Goal: Contribute content: Contribute content

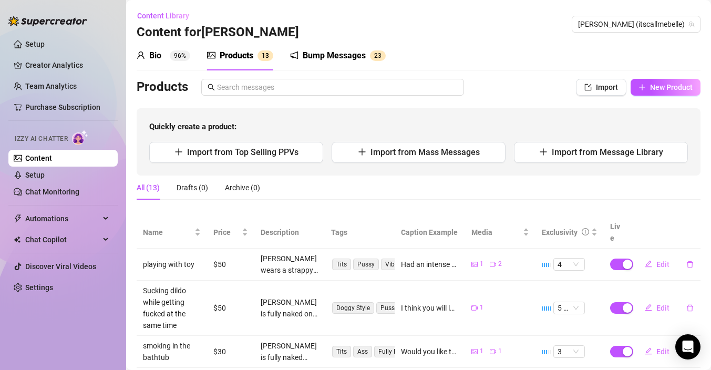
click at [46, 158] on link "Content" at bounding box center [38, 158] width 27 height 8
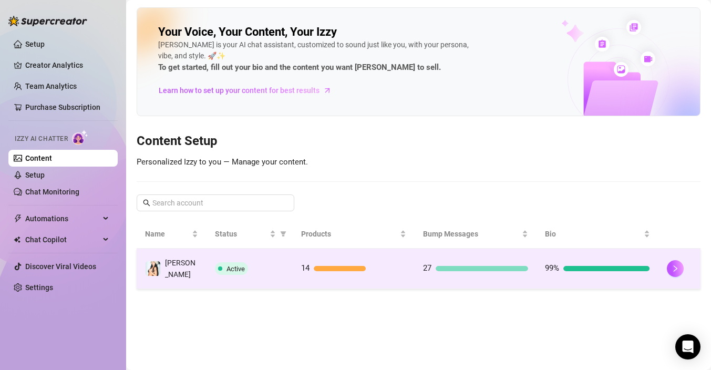
click at [396, 255] on td "14" at bounding box center [354, 269] width 122 height 40
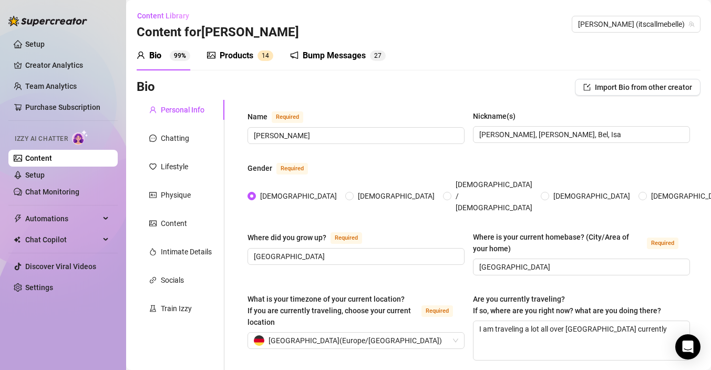
click at [52, 156] on link "Content" at bounding box center [38, 158] width 27 height 8
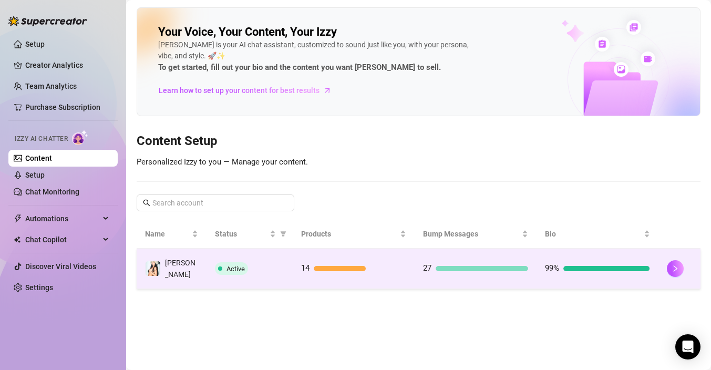
click at [373, 273] on td "14" at bounding box center [354, 269] width 122 height 40
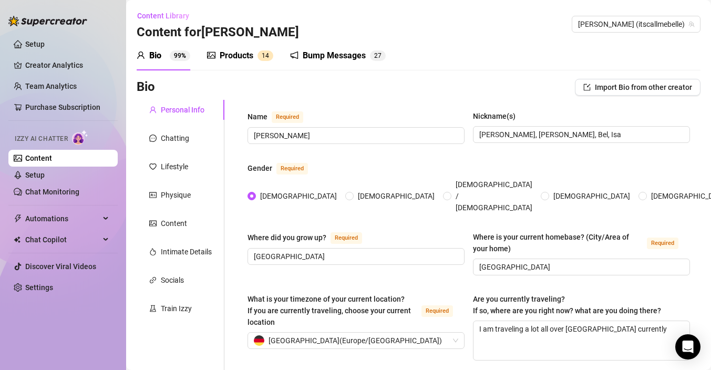
click at [242, 56] on div "Products" at bounding box center [237, 55] width 34 height 13
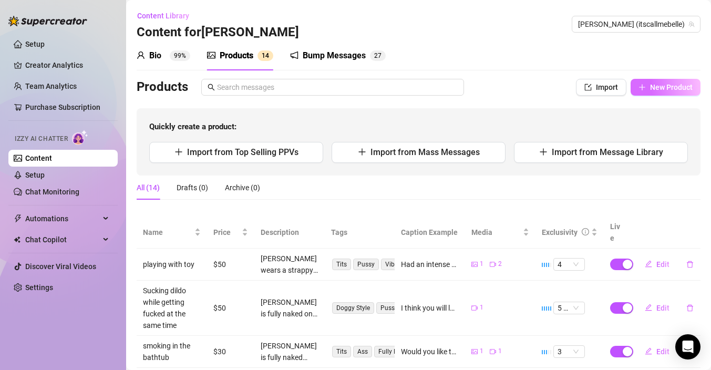
click at [668, 86] on span "New Product" at bounding box center [671, 87] width 43 height 8
type textarea "Type your message here..."
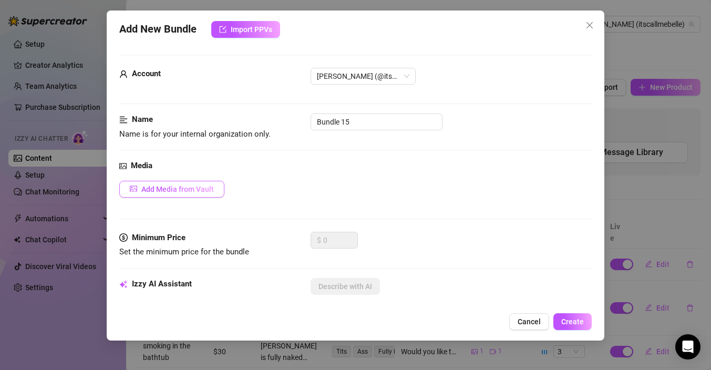
click at [187, 191] on span "Add Media from Vault" at bounding box center [177, 189] width 73 height 8
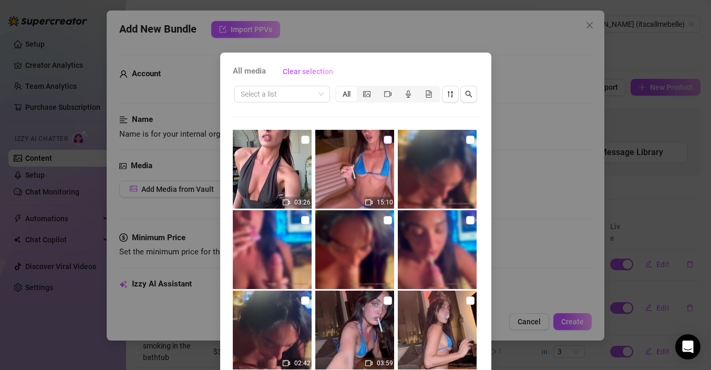
click at [389, 142] on input "checkbox" at bounding box center [388, 140] width 8 height 8
checkbox input "true"
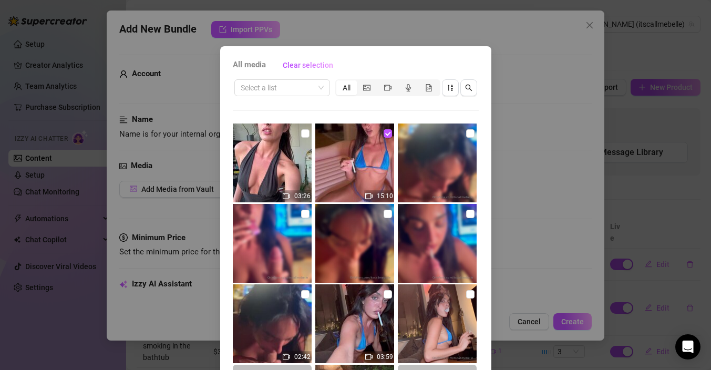
scroll to position [69, 0]
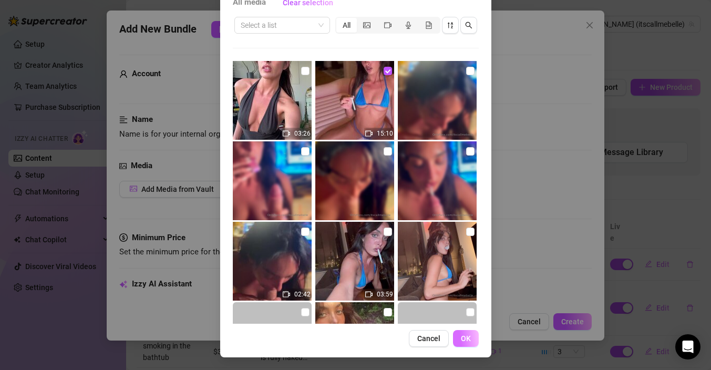
click at [472, 340] on button "OK" at bounding box center [466, 338] width 26 height 17
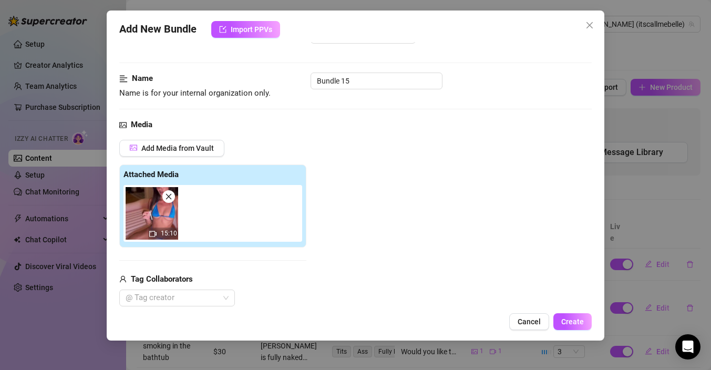
scroll to position [0, 0]
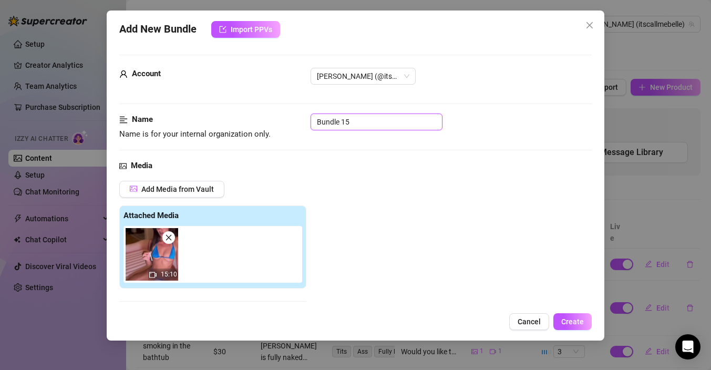
drag, startPoint x: 374, startPoint y: 127, endPoint x: 287, endPoint y: 118, distance: 87.8
click at [287, 117] on div "Name Name is for your internal organization only. Bundle 15" at bounding box center [355, 127] width 473 height 27
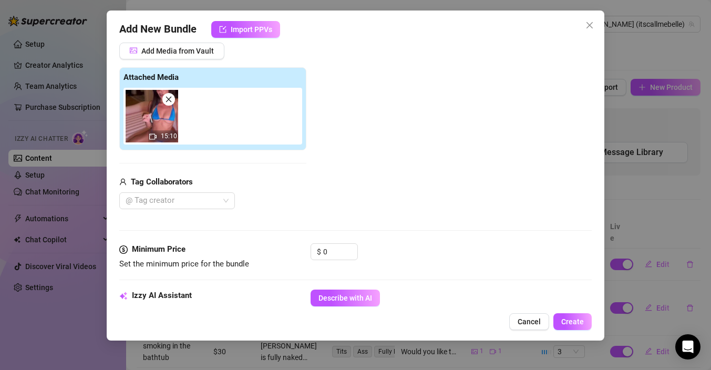
scroll to position [209, 0]
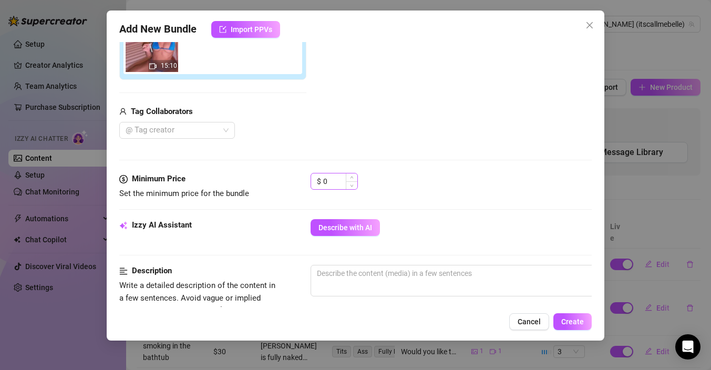
type input "Masturbation smoking 15 minutes"
type input "1"
click at [354, 179] on span "Increase Value" at bounding box center [352, 177] width 12 height 8
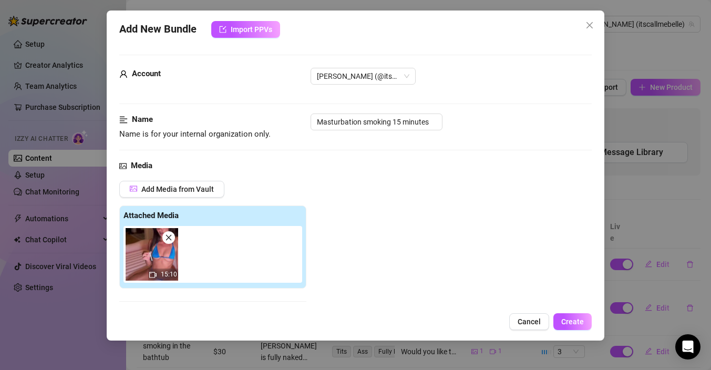
scroll to position [2, 0]
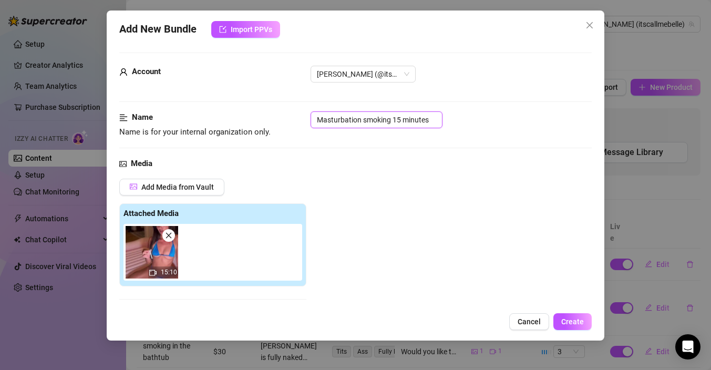
click at [362, 122] on input "Masturbation smoking 15 minutes" at bounding box center [377, 119] width 132 height 17
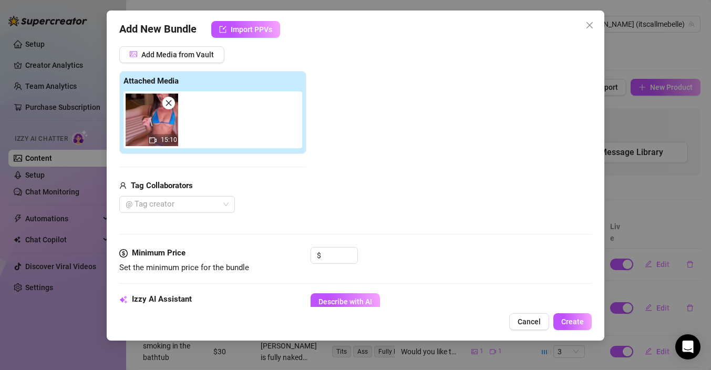
scroll to position [135, 0]
type input "Masturbation nuru smoking 15 minutes"
click at [339, 254] on input at bounding box center [340, 255] width 34 height 16
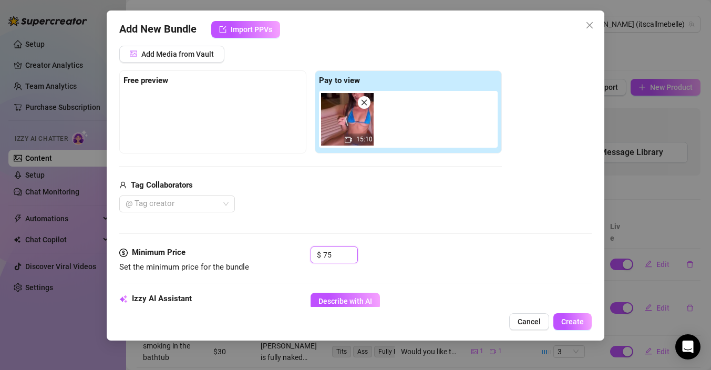
scroll to position [234, 0]
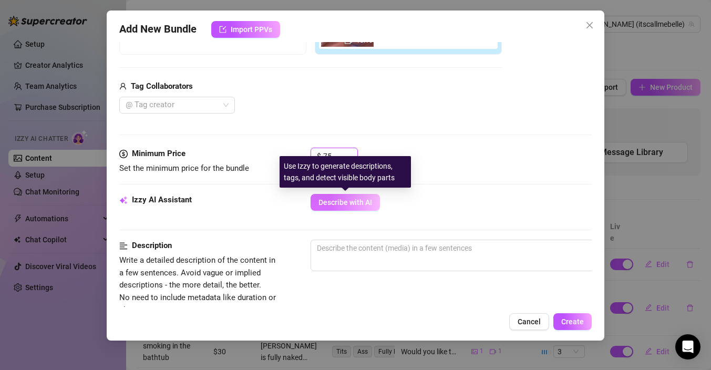
type input "75"
click at [349, 207] on button "Describe with AI" at bounding box center [345, 202] width 69 height 17
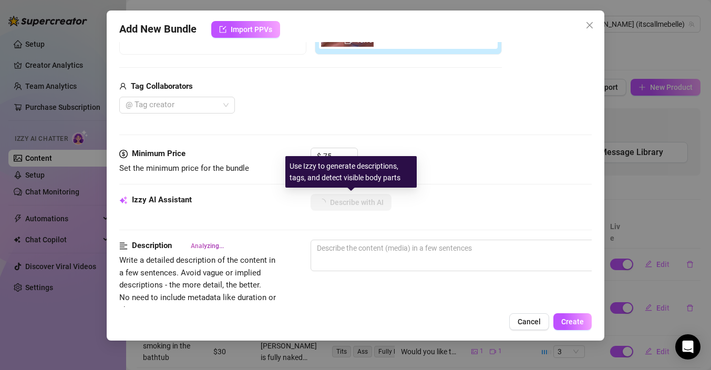
type textarea "[PERSON_NAME]"
type textarea "[PERSON_NAME] wears"
type textarea "[PERSON_NAME] wears a"
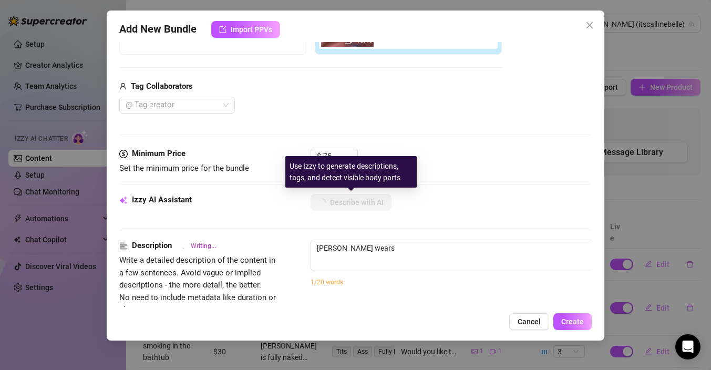
type textarea "[PERSON_NAME] wears a"
type textarea "[PERSON_NAME] wears a tiny"
type textarea "[PERSON_NAME] wears a tiny blue"
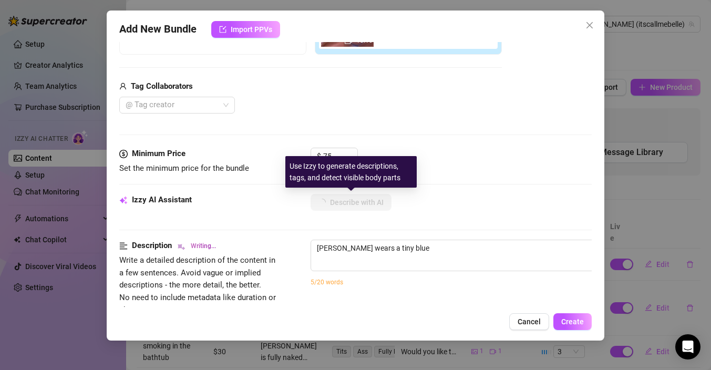
type textarea "[PERSON_NAME] wears a tiny blue string"
type textarea "[PERSON_NAME] wears a tiny blue string bikini"
type textarea "[PERSON_NAME] wears a tiny blue string bikini that"
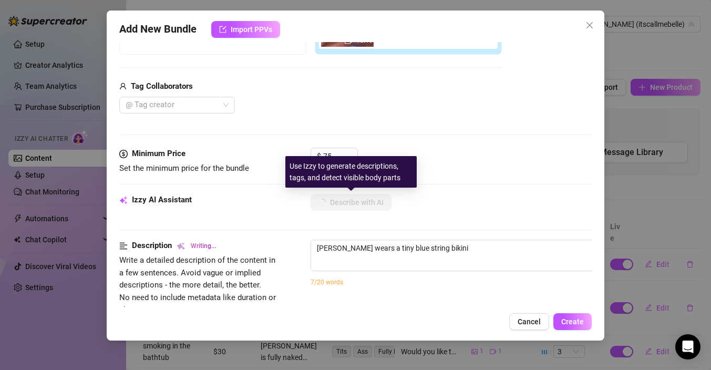
type textarea "[PERSON_NAME] wears a tiny blue string bikini that"
type textarea "[PERSON_NAME] wears a tiny blue string bikini that barely"
type textarea "[PERSON_NAME] wears a tiny blue string bikini that barely covers"
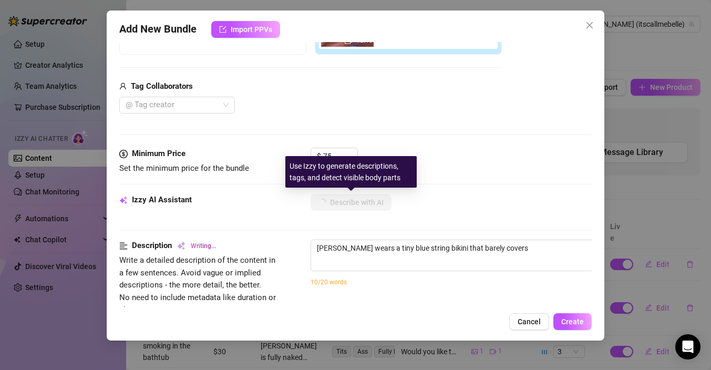
type textarea "[PERSON_NAME] wears a tiny blue string bikini that barely covers her"
type textarea "[PERSON_NAME] wears a tiny blue string bikini that barely covers her perky"
type textarea "[PERSON_NAME] wears a tiny blue string bikini that barely covers her perky tits"
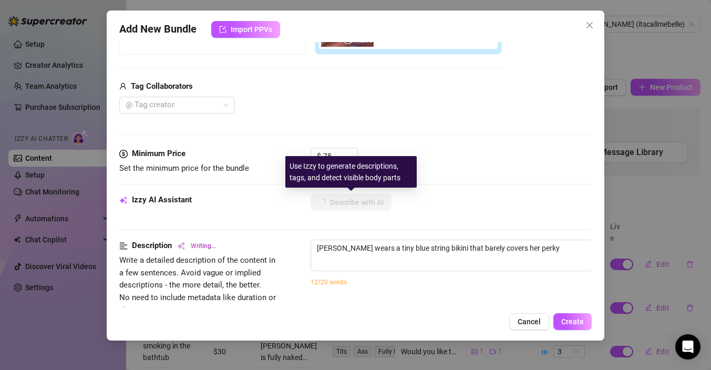
type textarea "[PERSON_NAME] wears a tiny blue string bikini that barely covers her perky tits"
type textarea "[PERSON_NAME] wears a tiny blue string bikini that barely covers her perky tits…"
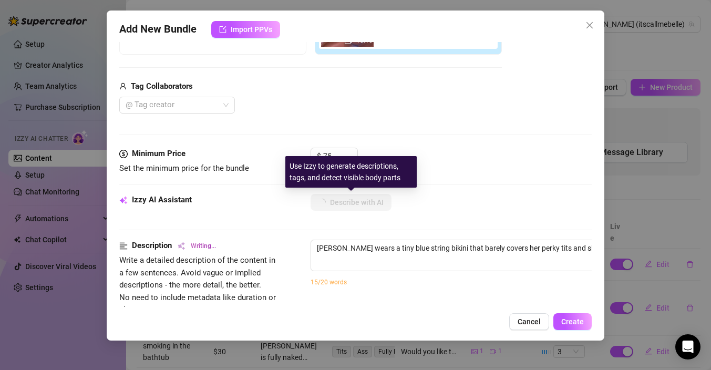
type textarea "[PERSON_NAME] wears a tiny blue string bikini that barely covers her perky tits…"
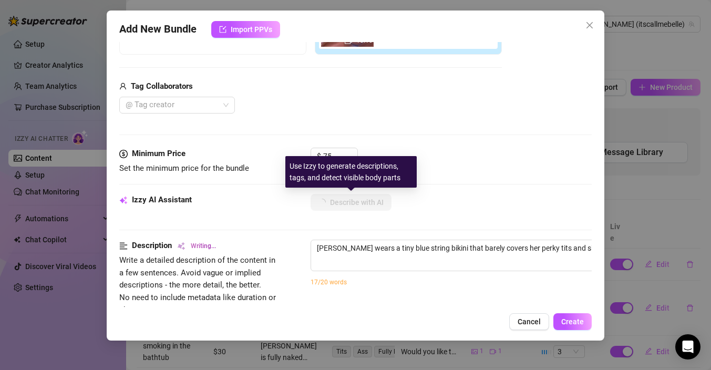
type textarea "[PERSON_NAME] wears a tiny blue string bikini that barely covers her perky tits…"
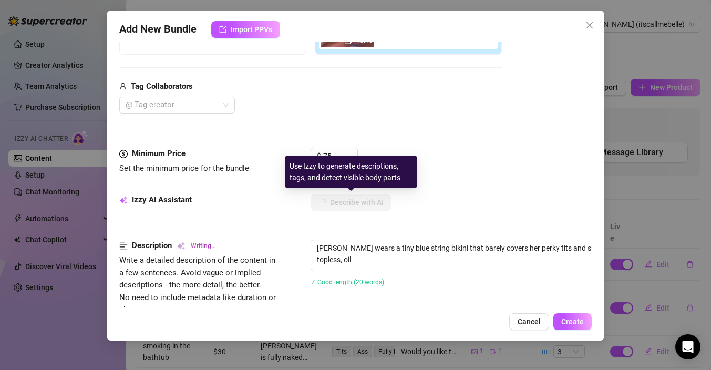
type textarea "[PERSON_NAME] wears a tiny blue string bikini that barely covers her perky tits…"
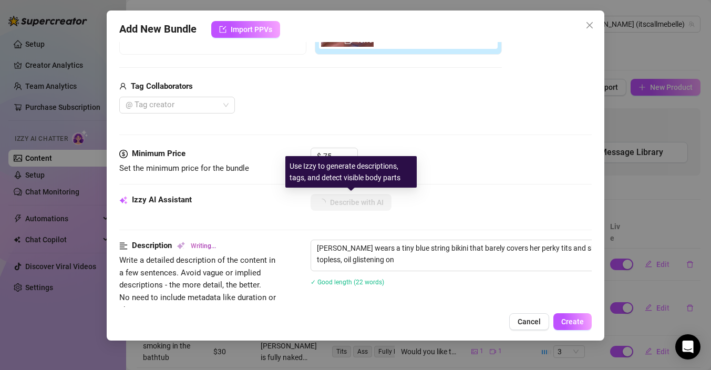
type textarea "[PERSON_NAME] wears a tiny blue string bikini that barely covers her perky tits…"
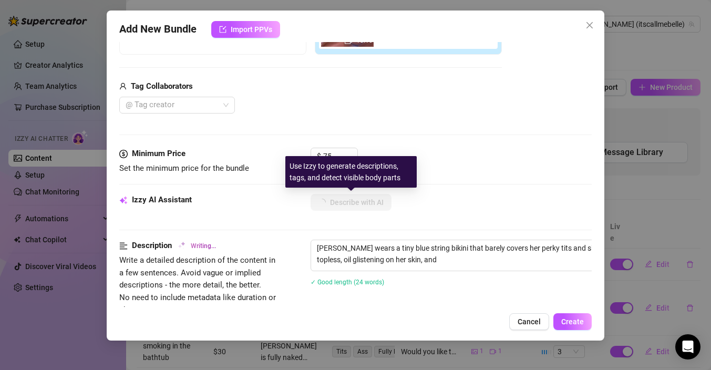
type textarea "[PERSON_NAME] wears a tiny blue string bikini that barely covers her perky tits…"
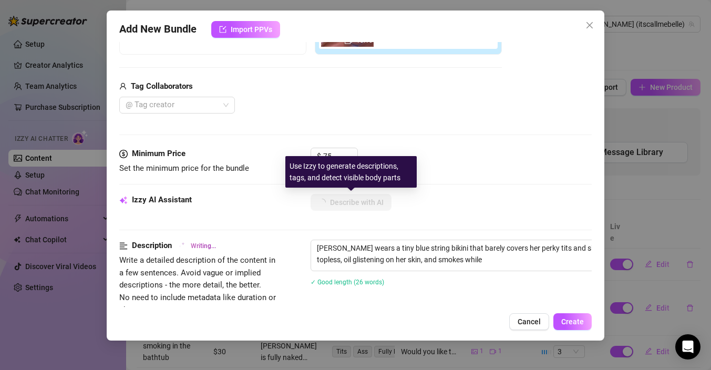
type textarea "[PERSON_NAME] wears a tiny blue string bikini that barely covers her perky tits…"
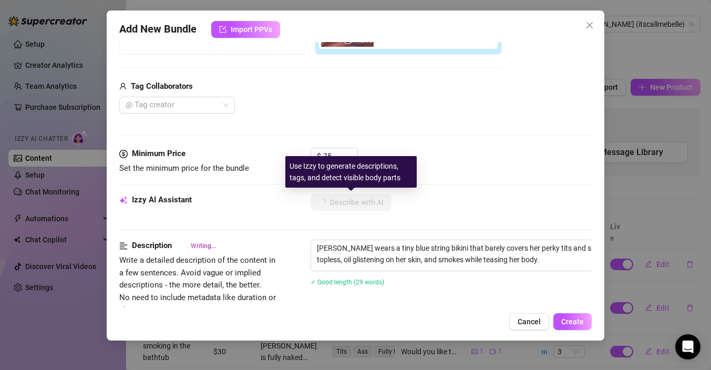
type textarea "[PERSON_NAME] wears a tiny blue string bikini that barely covers her perky tits…"
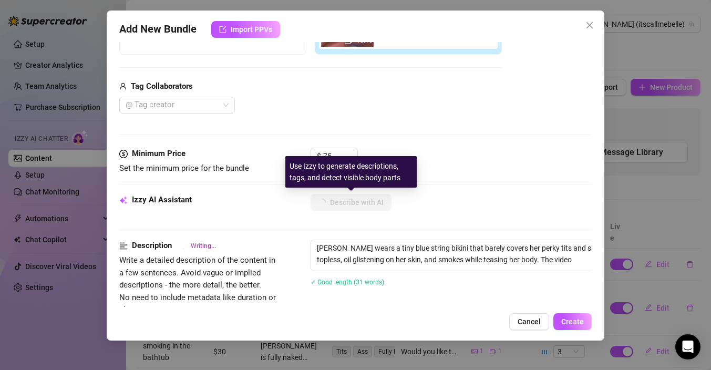
type textarea "[PERSON_NAME] wears a tiny blue string bikini that barely covers her perky tits…"
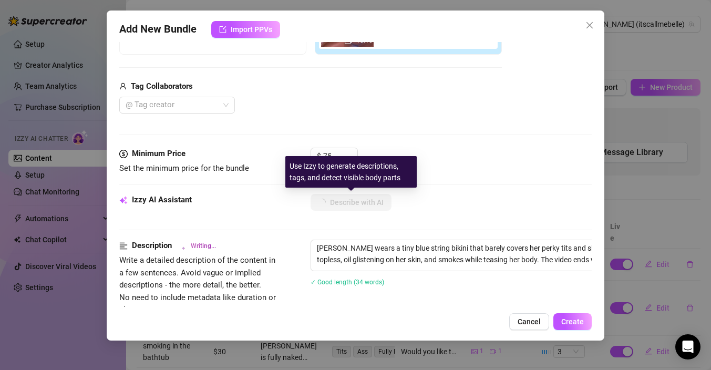
type textarea "[PERSON_NAME] wears a tiny blue string bikini that barely covers her perky tits…"
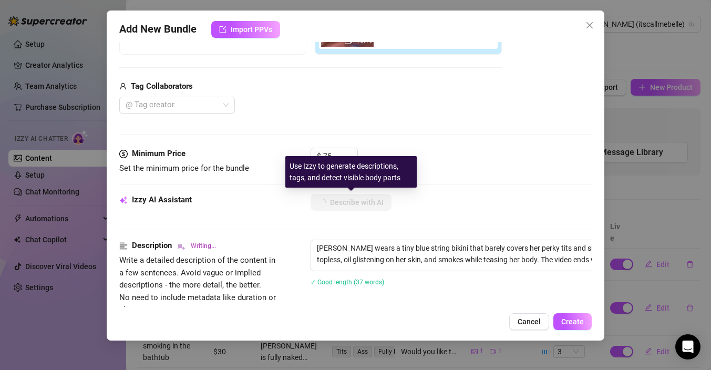
type textarea "[PERSON_NAME] wears a tiny blue string bikini that barely covers her perky tits…"
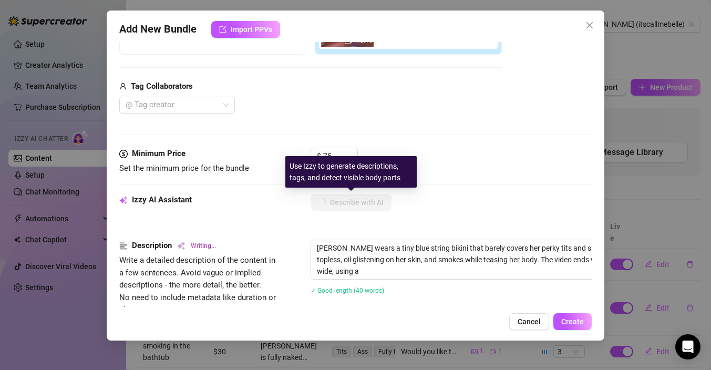
type textarea "[PERSON_NAME] wears a tiny blue string bikini that barely covers her perky tits…"
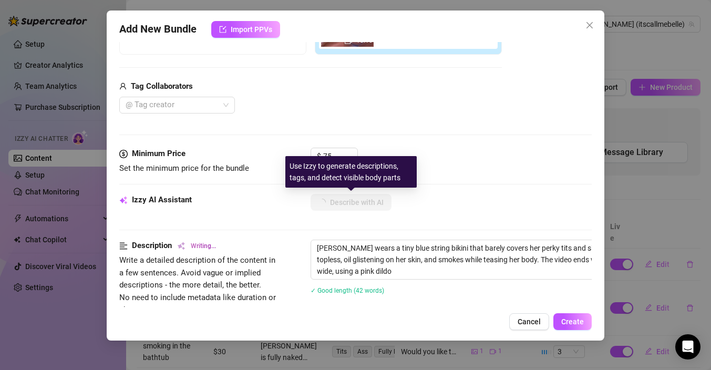
type textarea "[PERSON_NAME] wears a tiny blue string bikini that barely covers her perky tits…"
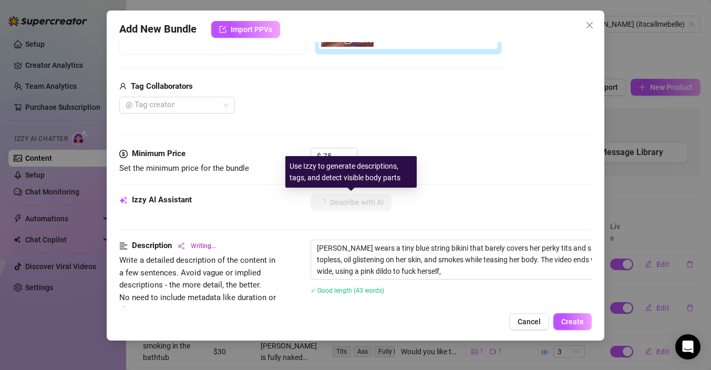
type textarea "[PERSON_NAME] wears a tiny blue string bikini that barely covers her perky tits…"
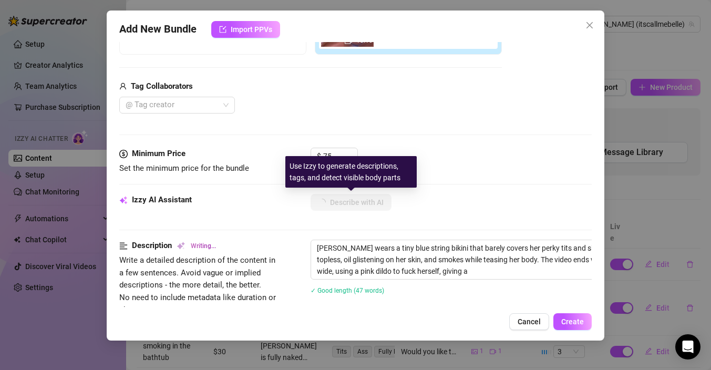
type textarea "[PERSON_NAME] wears a tiny blue string bikini that barely covers her perky tits…"
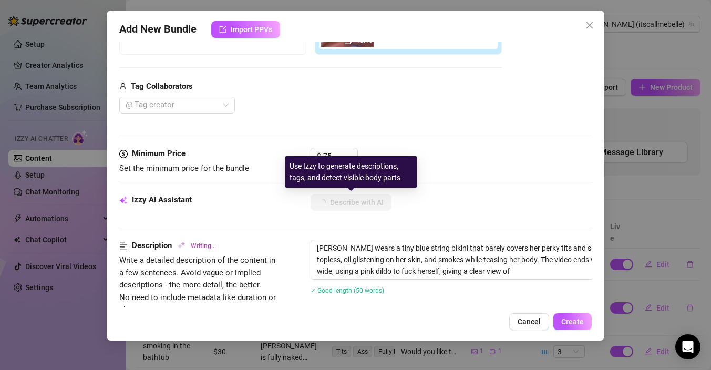
type textarea "[PERSON_NAME] wears a tiny blue string bikini that barely covers her perky tits…"
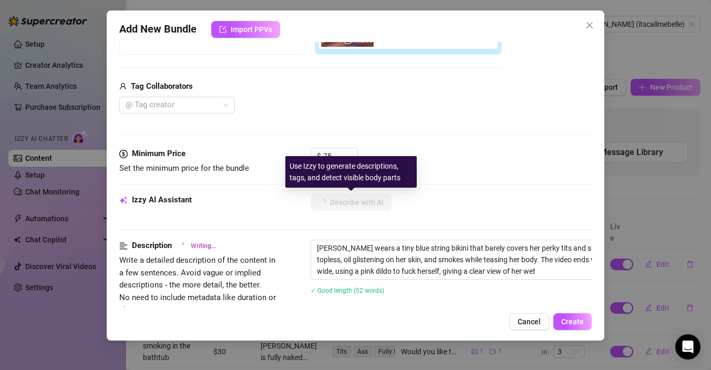
type textarea "[PERSON_NAME] wears a tiny blue string bikini that barely covers her perky tits…"
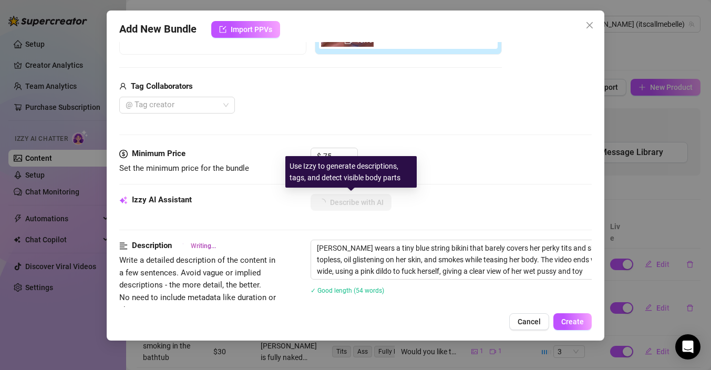
type textarea "[PERSON_NAME] wears a tiny blue string bikini that barely covers her perky tits…"
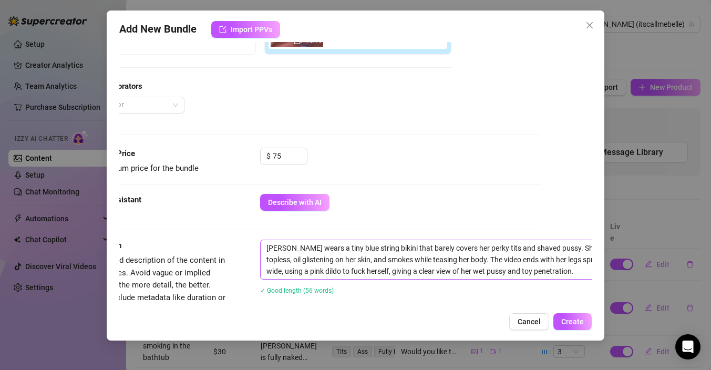
scroll to position [234, 87]
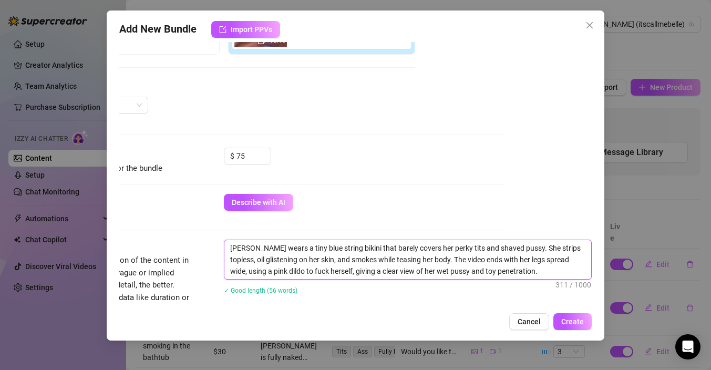
click at [238, 261] on textarea "[PERSON_NAME] wears a tiny blue string bikini that barely covers her perky tits…" at bounding box center [407, 259] width 367 height 39
type textarea "[PERSON_NAME] wears a tiny blue string bikini that barely covers her perky tits…"
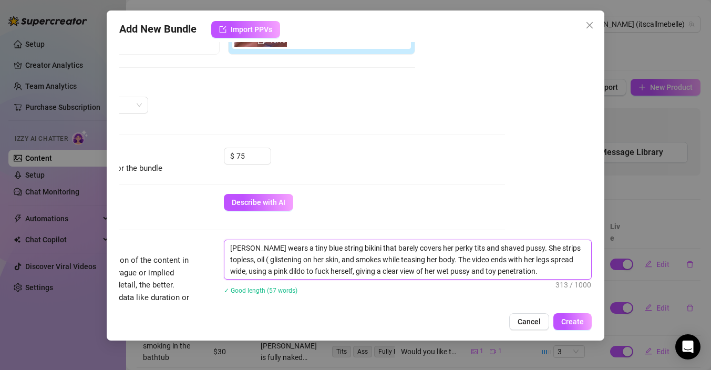
type textarea "[PERSON_NAME] wears a tiny blue string bikini that barely covers her perky tits…"
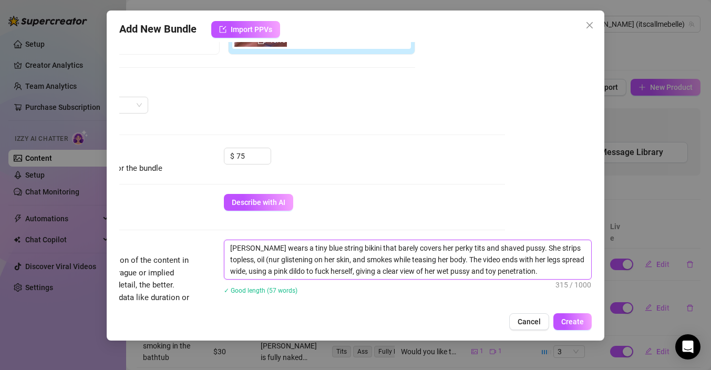
type textarea "[PERSON_NAME] wears a tiny blue string bikini that barely covers her perky tits…"
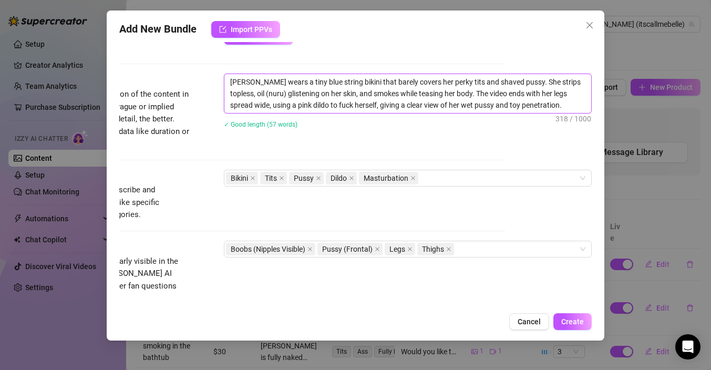
scroll to position [401, 87]
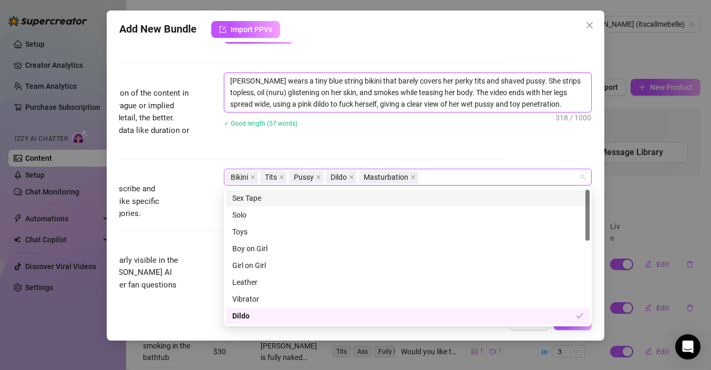
click at [476, 178] on div "Bikini Tits Pussy Dildo Masturbation" at bounding box center [402, 177] width 353 height 15
type textarea "[PERSON_NAME] wears a tiny blue string bikini that barely covers her perky tits…"
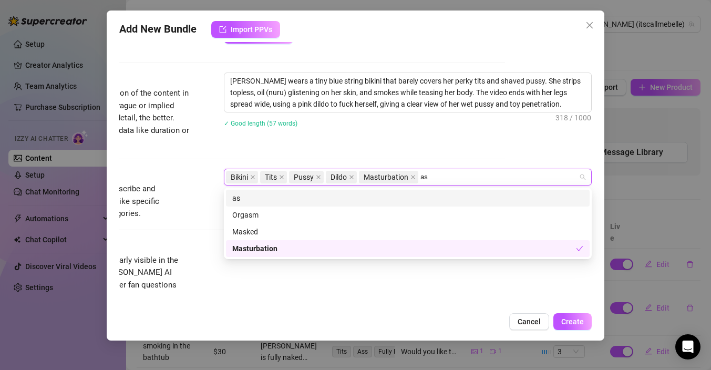
type input "ass"
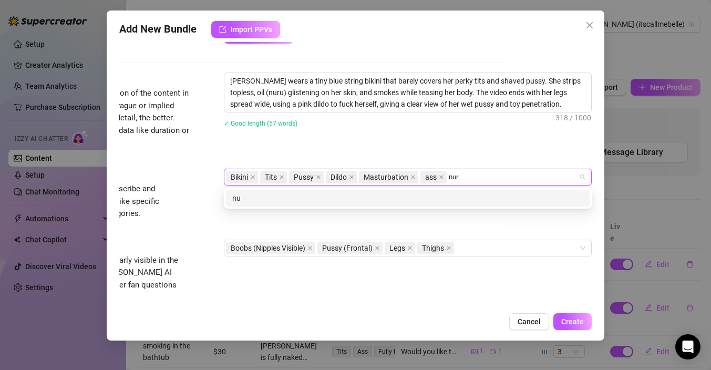
type input "nuru"
type input "l"
type input "oil"
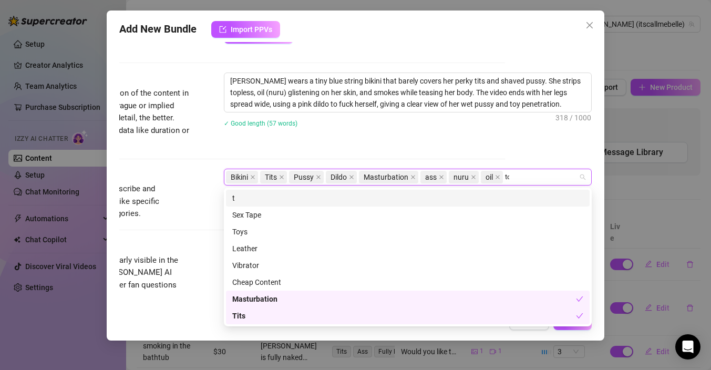
type input "toy"
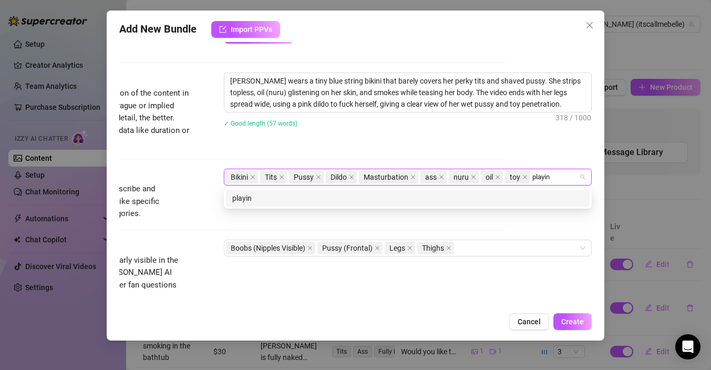
type input "playing"
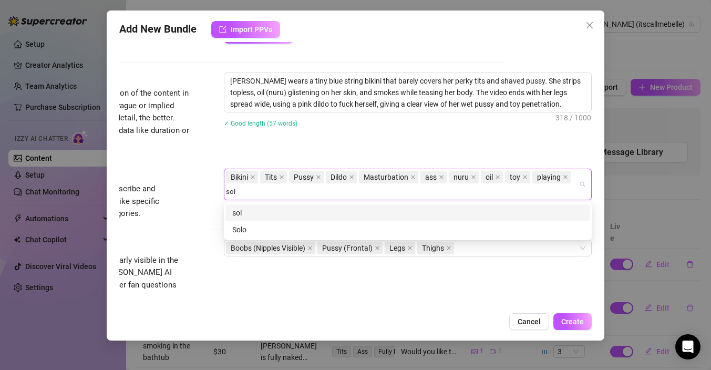
type input "solo"
type input "vibrator"
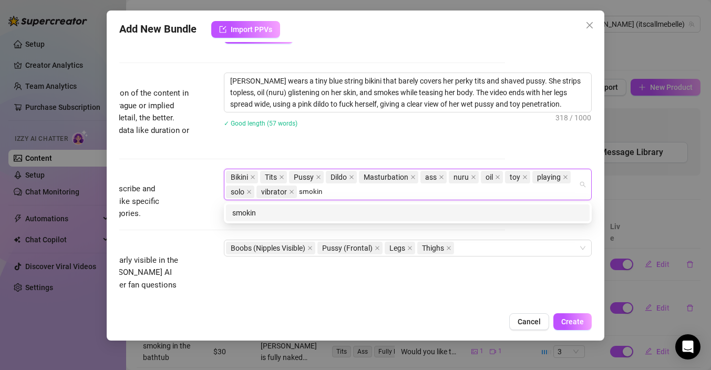
type input "smoking"
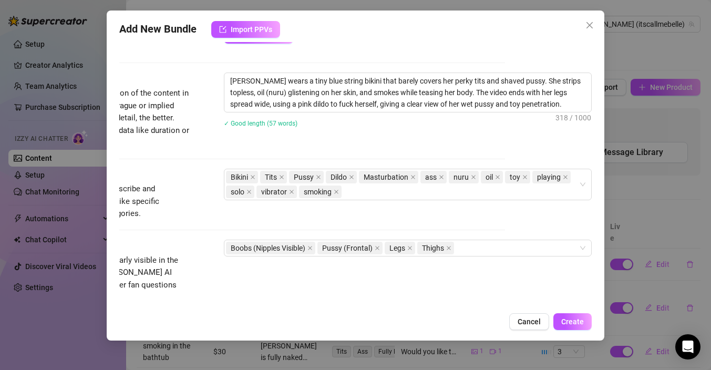
click at [166, 211] on span "Simple keywords that describe and summarize the content, like specific fetishes…" at bounding box center [112, 201] width 158 height 37
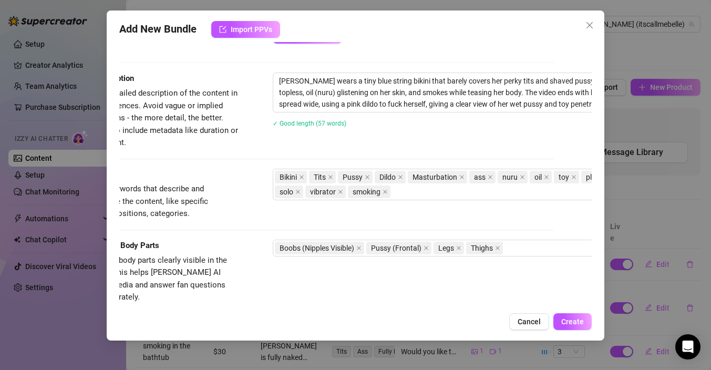
scroll to position [401, 40]
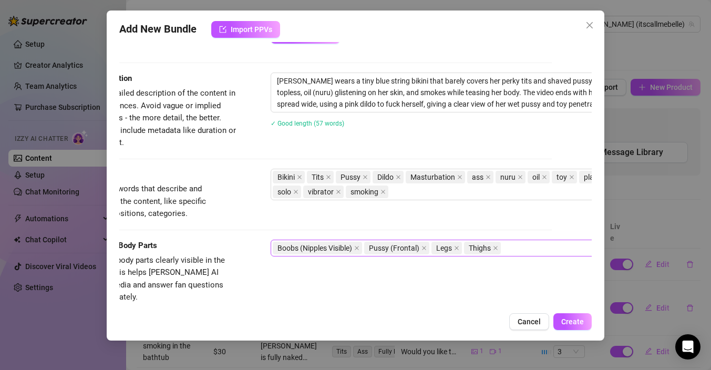
click at [534, 247] on div "Boobs (Nipples Visible) Pussy (Frontal) Legs Thighs" at bounding box center [449, 248] width 353 height 15
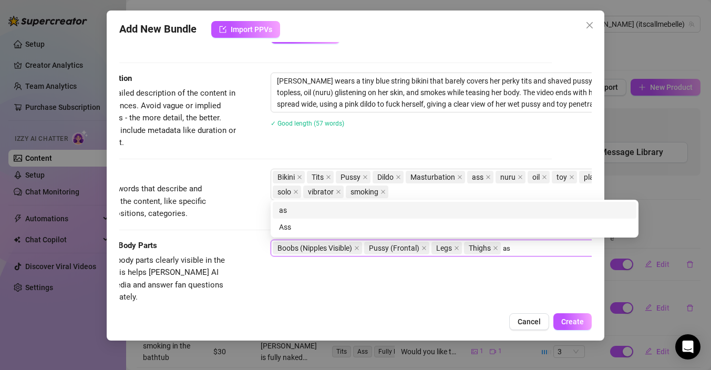
type input "ass"
type input "face"
type input "butthole"
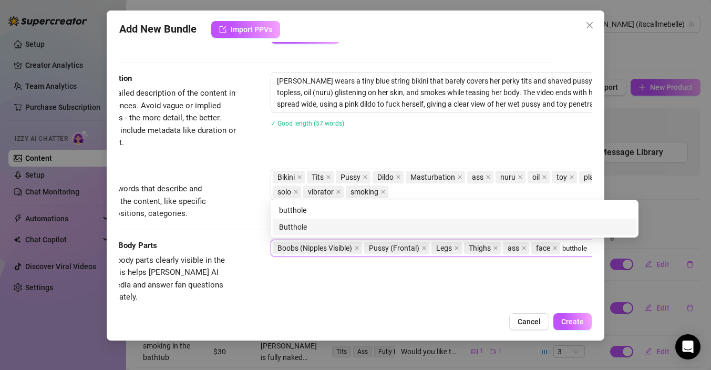
click at [478, 228] on div "Butthole" at bounding box center [454, 227] width 351 height 12
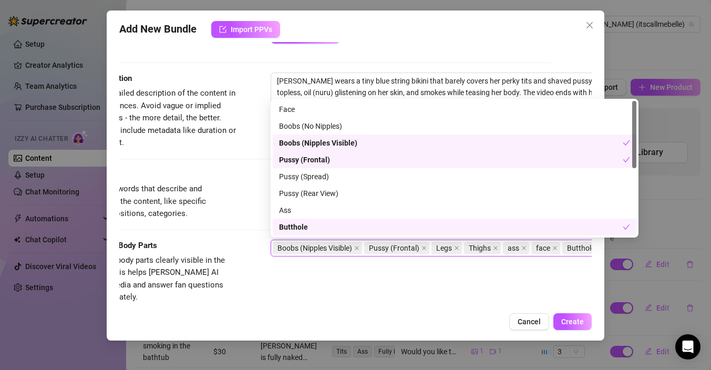
click at [453, 303] on div "Visible Body Parts Select the body parts clearly visible in the content. This h…" at bounding box center [315, 282] width 473 height 84
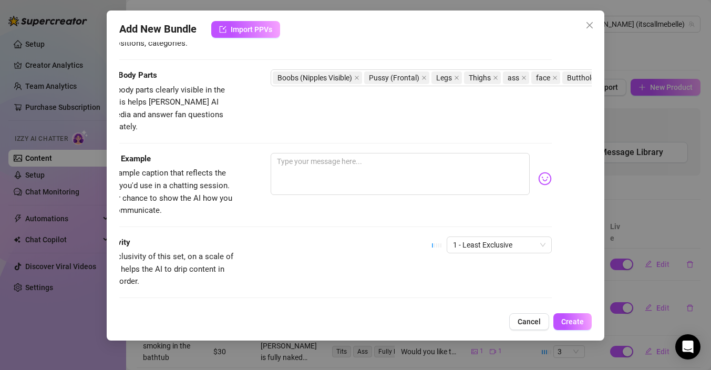
scroll to position [571, 0]
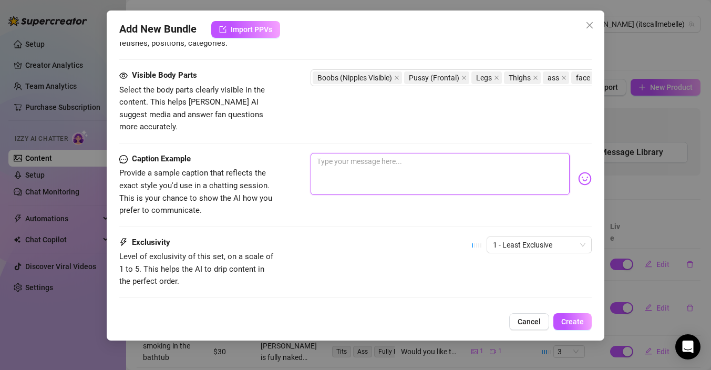
click at [388, 157] on textarea at bounding box center [440, 174] width 259 height 42
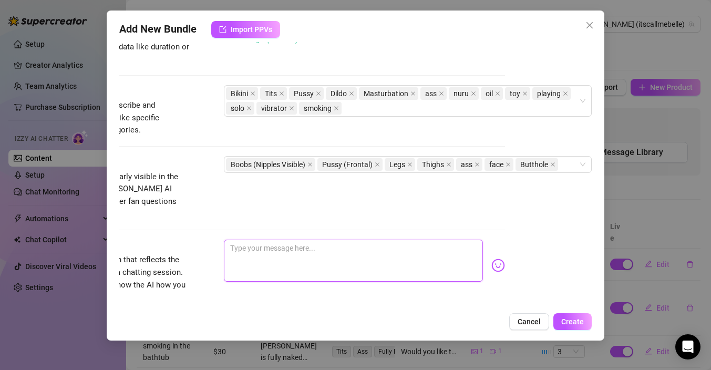
scroll to position [497, 87]
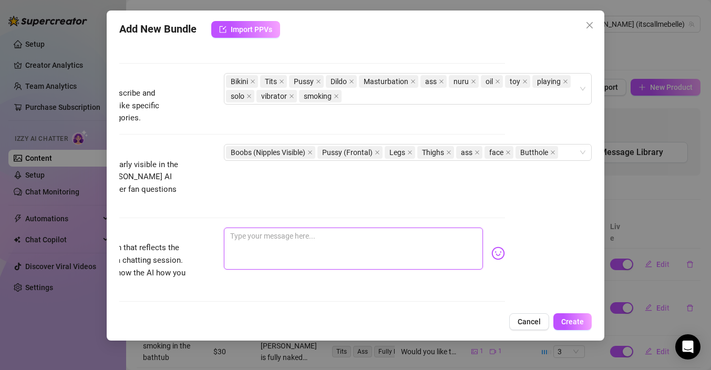
type textarea "I"
type textarea "I a"
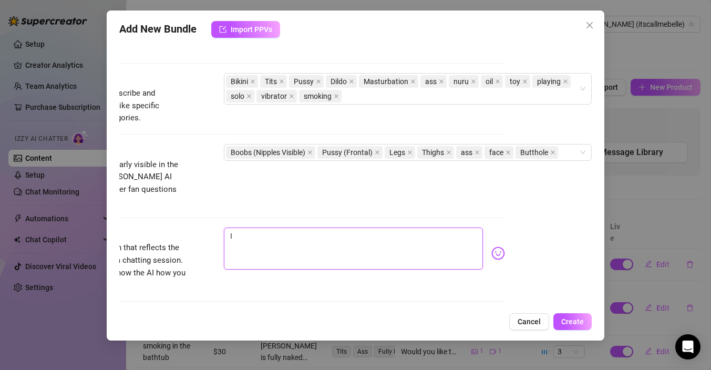
type textarea "I a"
type textarea "I am"
type textarea "I a"
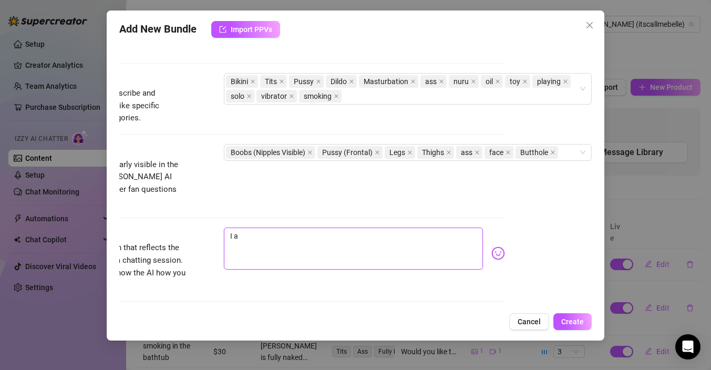
type textarea "I"
type textarea "Type your message here..."
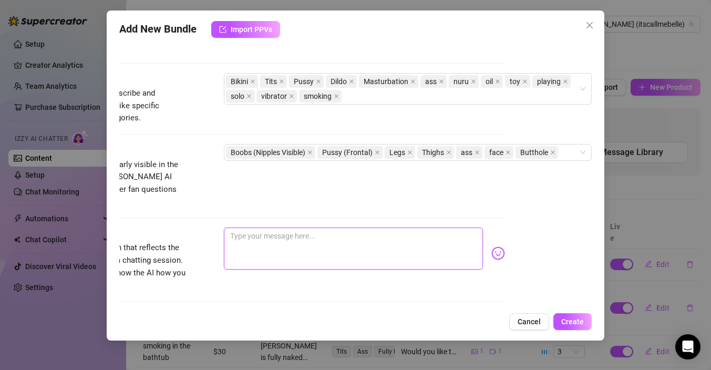
type textarea "W"
type textarea "Wa"
type textarea "Wat"
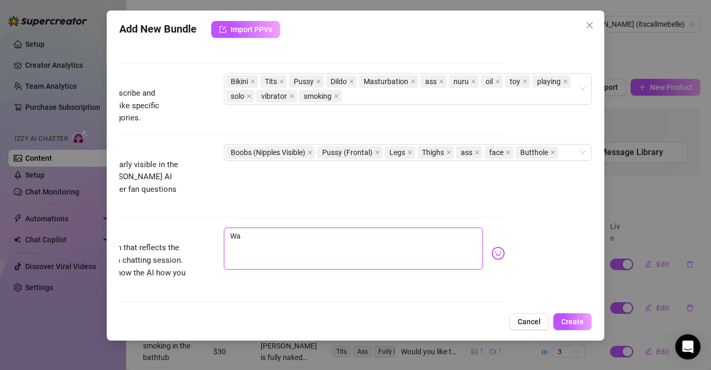
type textarea "Wat"
type textarea "Watc"
type textarea "Watch"
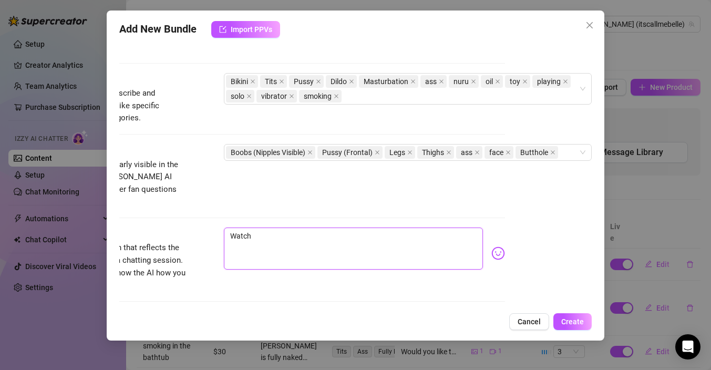
type textarea "Watch"
type textarea "Watch m"
type textarea "Watch me"
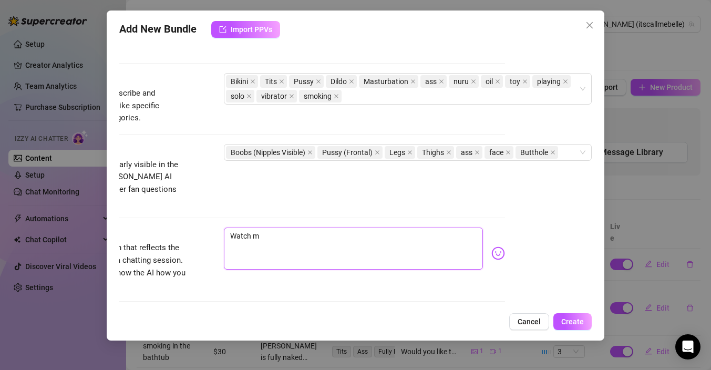
type textarea "Watch me"
type textarea "Watch me o"
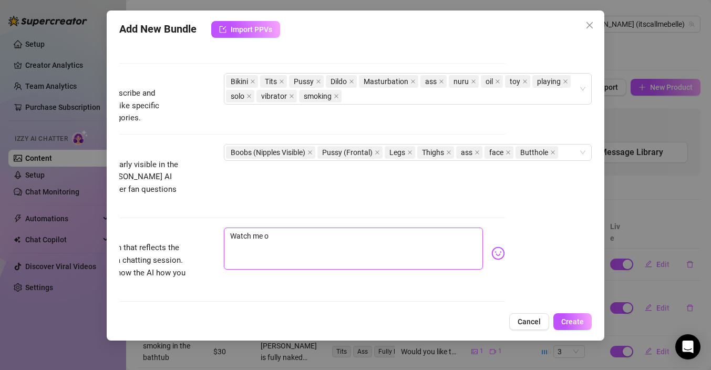
type textarea "Watch me or"
type textarea "Watch me org"
type textarea "Watch me orgs"
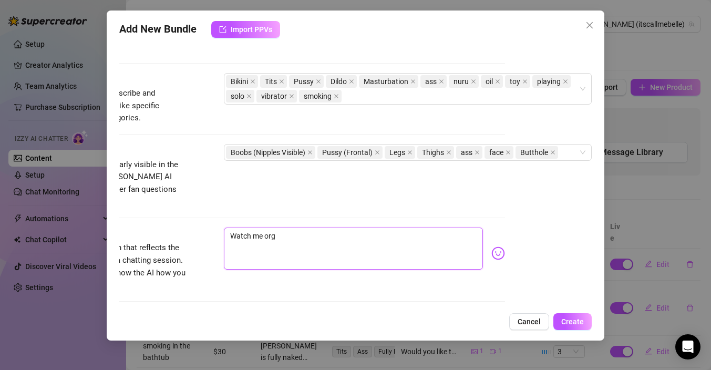
type textarea "Watch me orgs"
type textarea "Watch me orgsa"
type textarea "Watch me orgs"
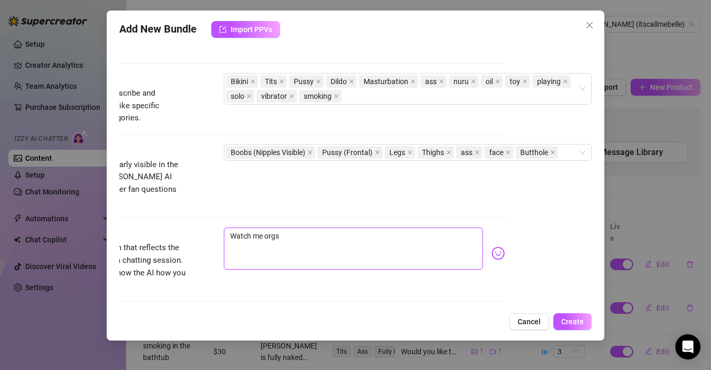
type textarea "Watch me org"
type textarea "Watch me orga"
type textarea "Watch me orgas"
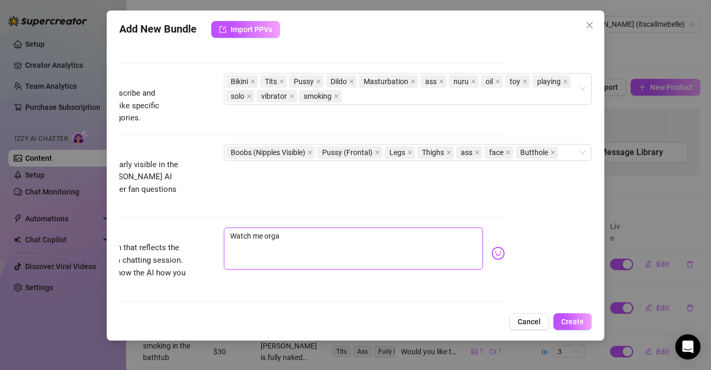
type textarea "Watch me orgas"
type textarea "Watch me orgasm"
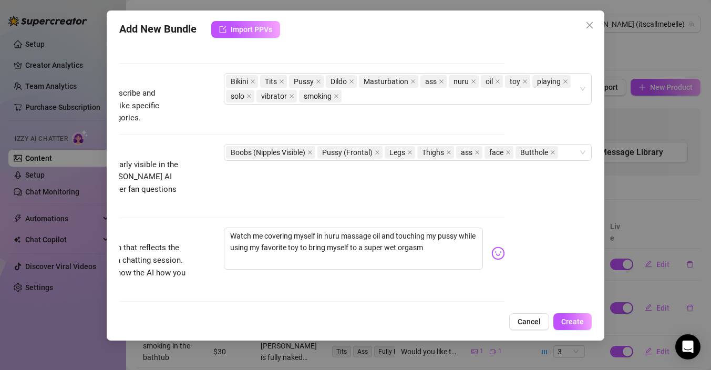
click at [500, 247] on img at bounding box center [498, 254] width 14 height 14
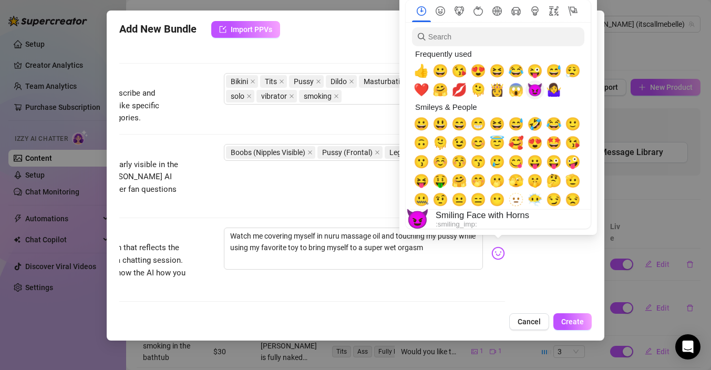
click at [529, 91] on span "😈" at bounding box center [535, 90] width 16 height 15
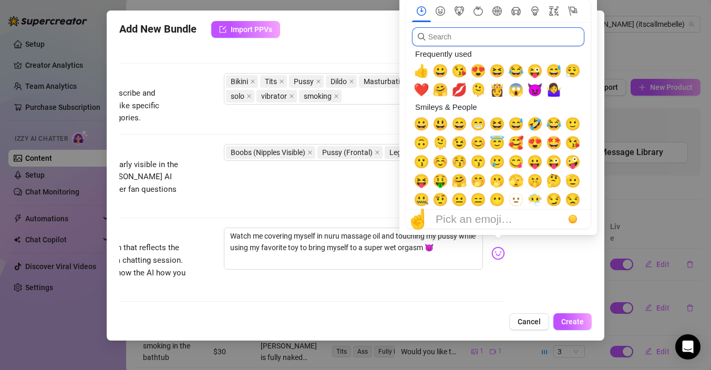
click at [463, 40] on input "search" at bounding box center [498, 36] width 172 height 19
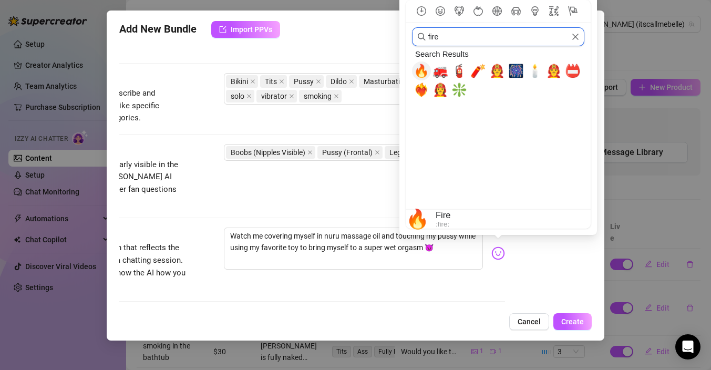
click at [422, 73] on span "🔥" at bounding box center [422, 71] width 16 height 15
click at [443, 40] on input "fire" at bounding box center [498, 36] width 172 height 19
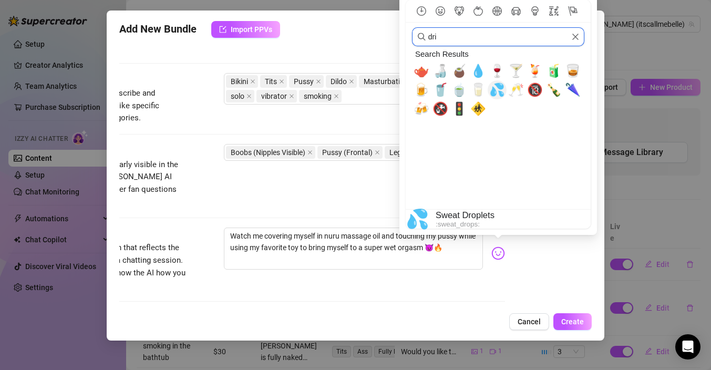
click at [492, 89] on span "💦" at bounding box center [497, 90] width 16 height 15
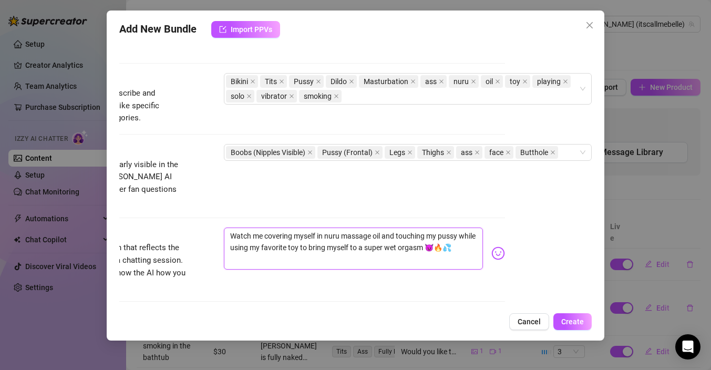
click at [392, 228] on textarea "Watch me covering myself in nuru massage oil and touching my pussy while using …" at bounding box center [353, 249] width 259 height 42
click at [455, 228] on textarea "Watch me covering myself in nuru massage oil, touching my pussy while using my …" at bounding box center [353, 249] width 259 height 42
click at [333, 235] on textarea "Watch me covering myself in nuru massage oil, touching my pussy and using my fa…" at bounding box center [353, 249] width 259 height 42
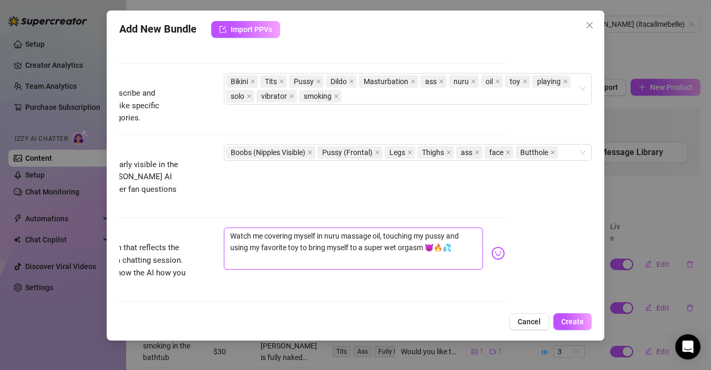
click at [333, 235] on textarea "Watch me covering myself in nuru massage oil, touching my pussy and using my fa…" at bounding box center [353, 249] width 259 height 42
click at [358, 235] on textarea "Watch me covering myself in nuru massage oil, touching my pussy and using my fa…" at bounding box center [353, 249] width 259 height 42
click at [427, 228] on textarea "Watch me covering myself in nuru massage oil, touching my pussy and using my fa…" at bounding box center [353, 249] width 259 height 42
click at [372, 236] on textarea "Watch me covering myself in nuru massage oil, touching my wet pussy and using m…" at bounding box center [353, 249] width 259 height 42
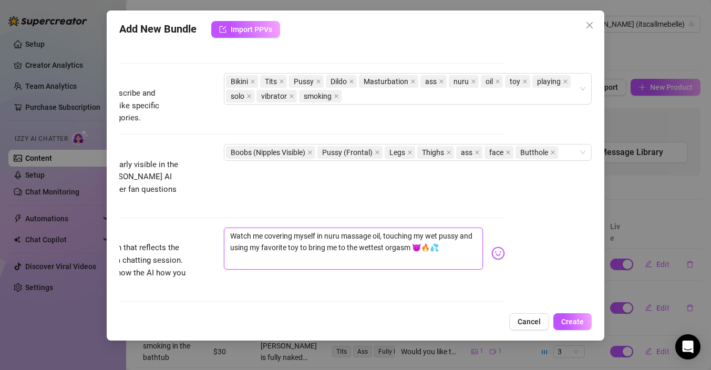
click at [372, 236] on textarea "Watch me covering myself in nuru massage oil, touching my wet pussy and using m…" at bounding box center [353, 249] width 259 height 42
click at [326, 228] on textarea "Watch me covering myself in nuru massage oil, touching my wet pussy and using m…" at bounding box center [353, 249] width 259 height 42
click at [248, 232] on textarea "Watch me covering myself in sloppy nuru massage oil, touching my wet pussy and …" at bounding box center [353, 249] width 259 height 42
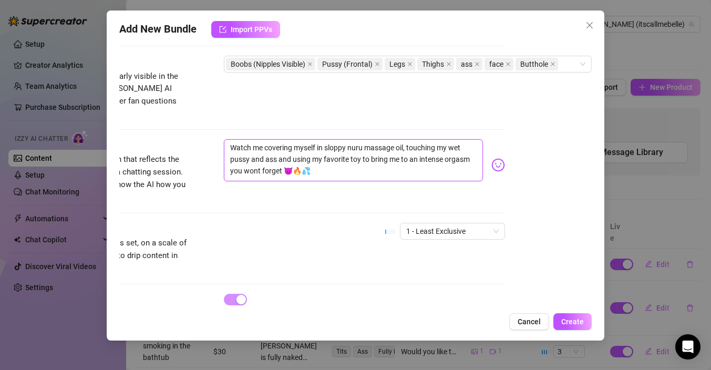
scroll to position [618, 87]
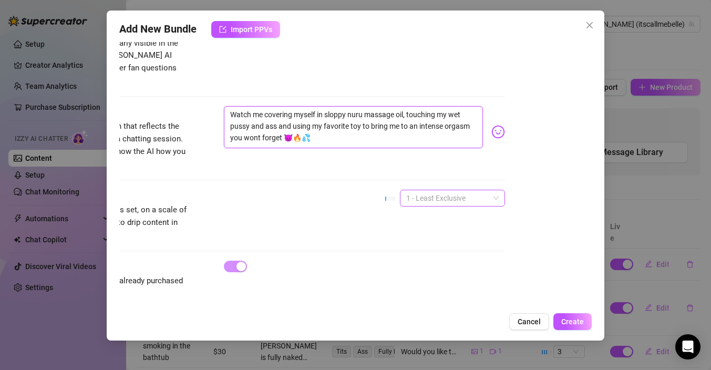
click at [427, 190] on span "1 - Least Exclusive" at bounding box center [452, 198] width 93 height 16
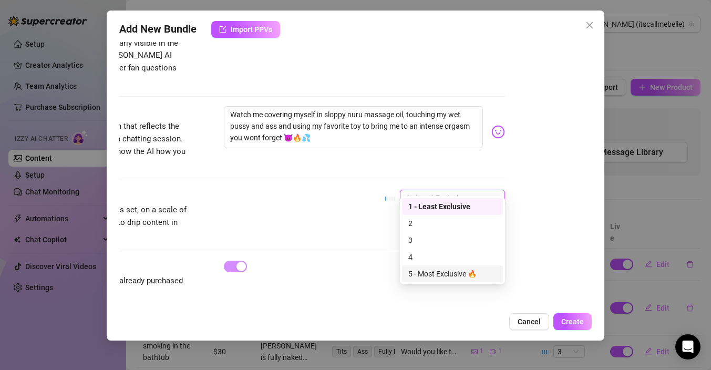
click at [426, 271] on div "5 - Most Exclusive 🔥" at bounding box center [452, 274] width 88 height 12
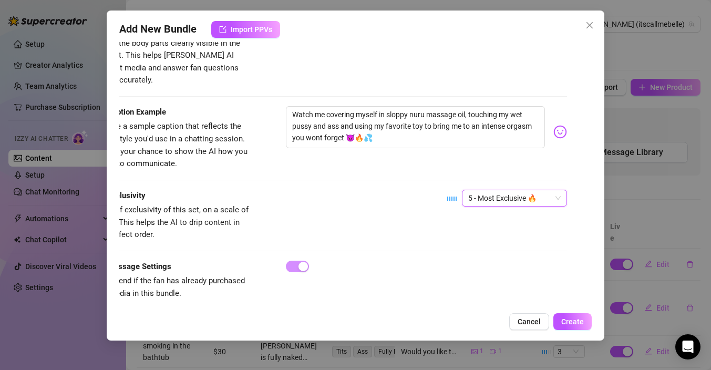
scroll to position [618, 0]
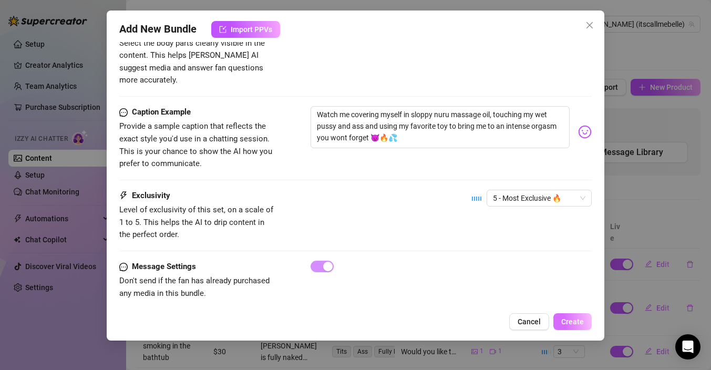
click at [576, 320] on span "Create" at bounding box center [572, 321] width 23 height 8
